Goal: Information Seeking & Learning: Learn about a topic

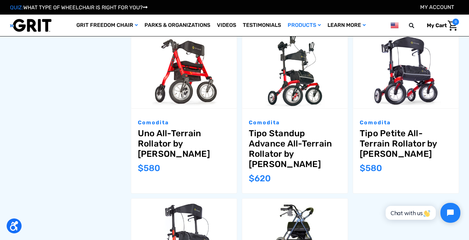
scroll to position [432, 0]
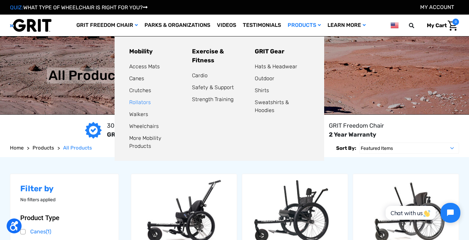
click at [139, 101] on link "Rollators" at bounding box center [140, 102] width 22 height 6
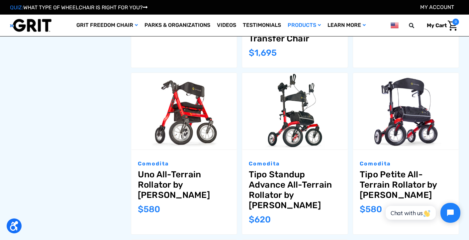
scroll to position [362, 0]
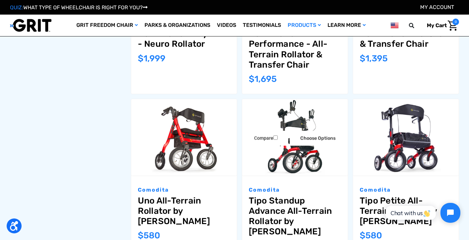
click at [277, 209] on link "Tipo Standup Advance All-Terrain Rollator by [PERSON_NAME]" at bounding box center [295, 216] width 92 height 41
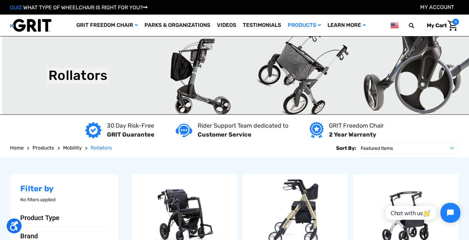
click at [193, 94] on img at bounding box center [234, 76] width 469 height 78
drag, startPoint x: 191, startPoint y: 96, endPoint x: 121, endPoint y: 203, distance: 128.4
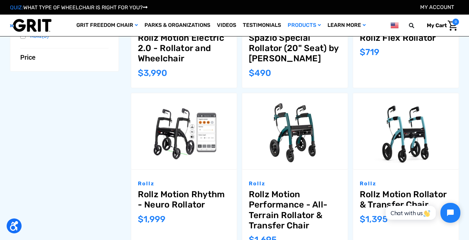
scroll to position [232, 0]
